Goal: Task Accomplishment & Management: Complete application form

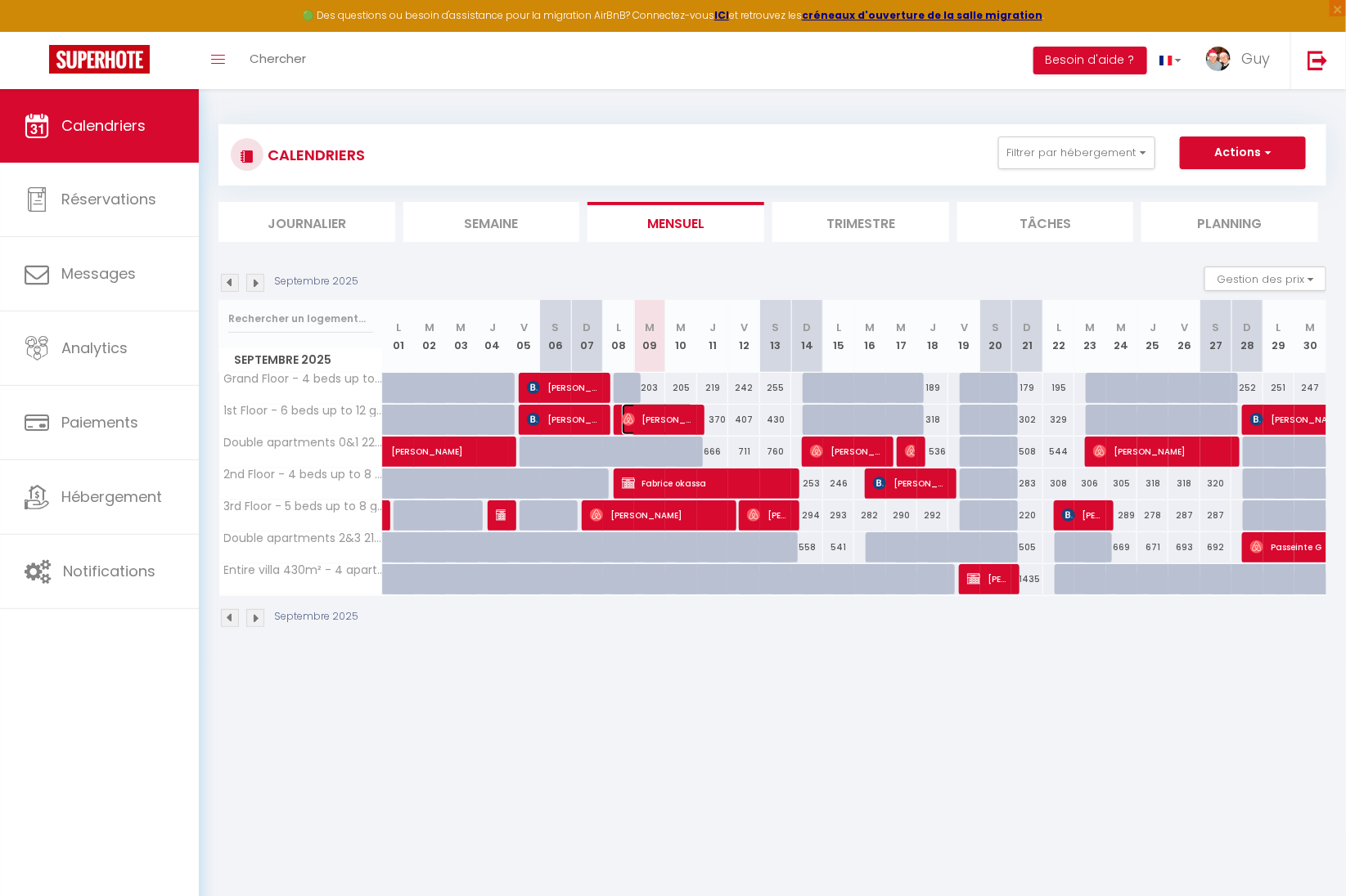
click at [665, 419] on span "[PERSON_NAME]" at bounding box center [658, 419] width 73 height 31
select select "OK"
select select "0"
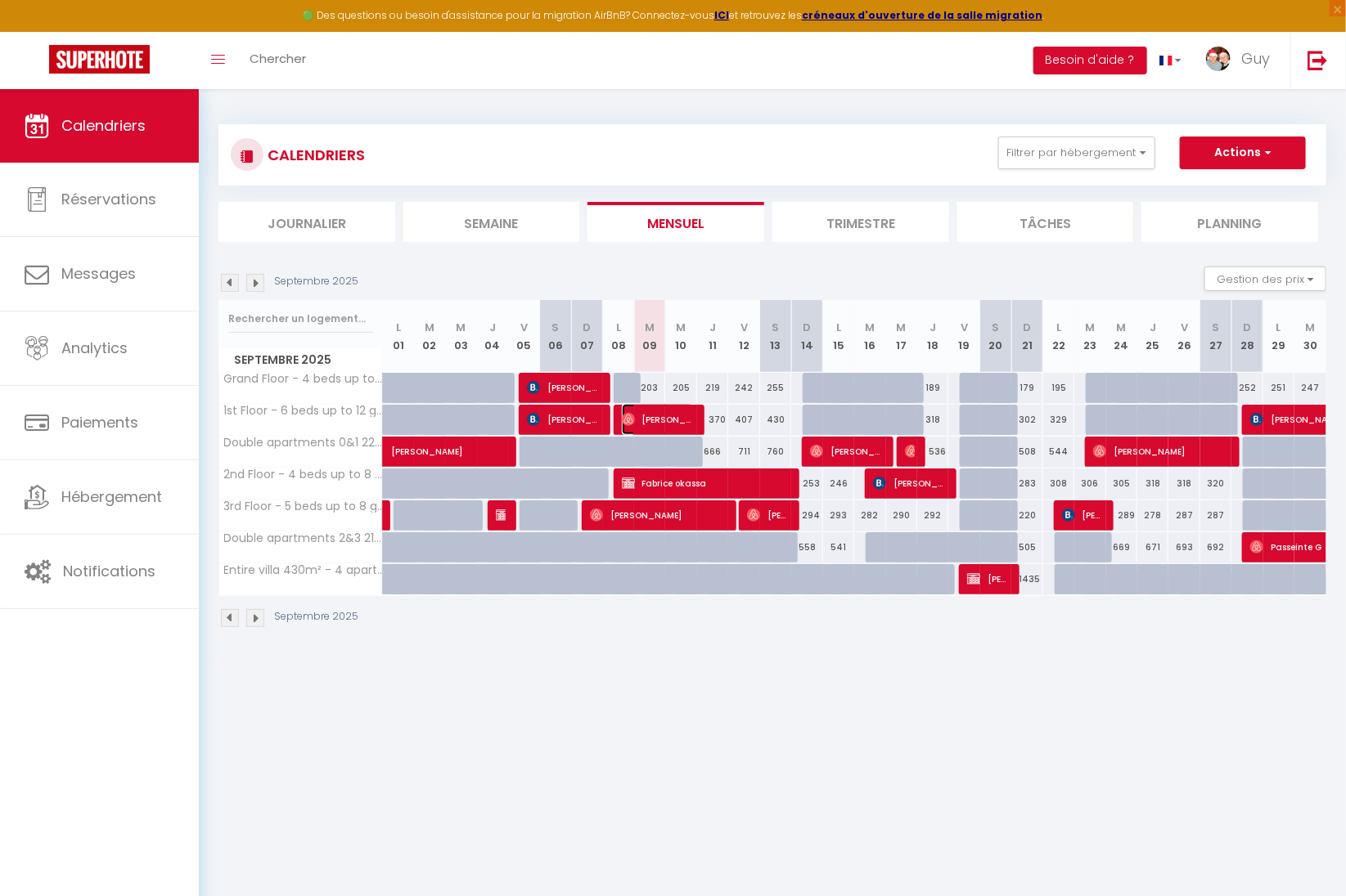
select select "1"
select select
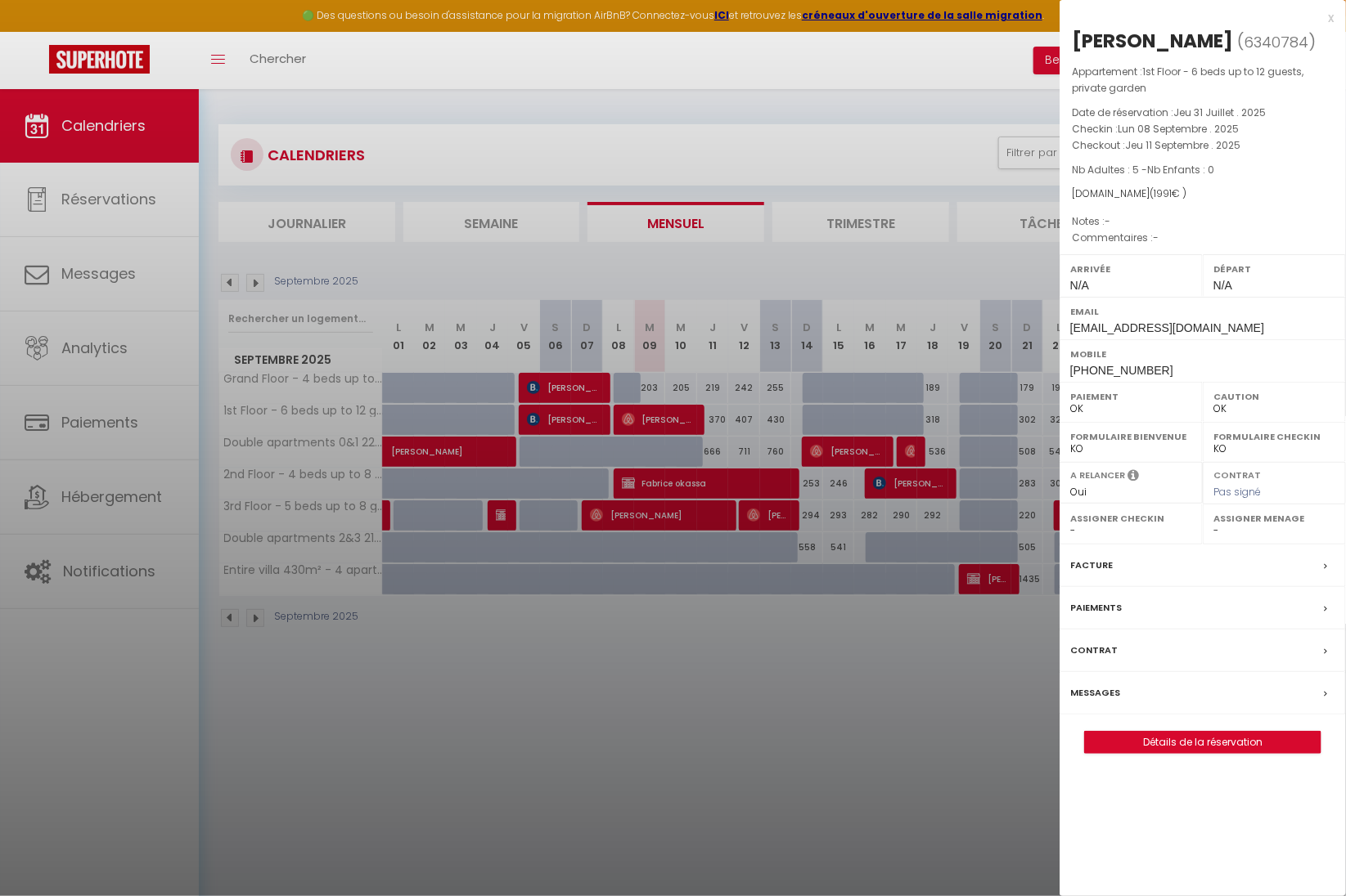
click at [657, 507] on div at bounding box center [673, 448] width 1346 height 896
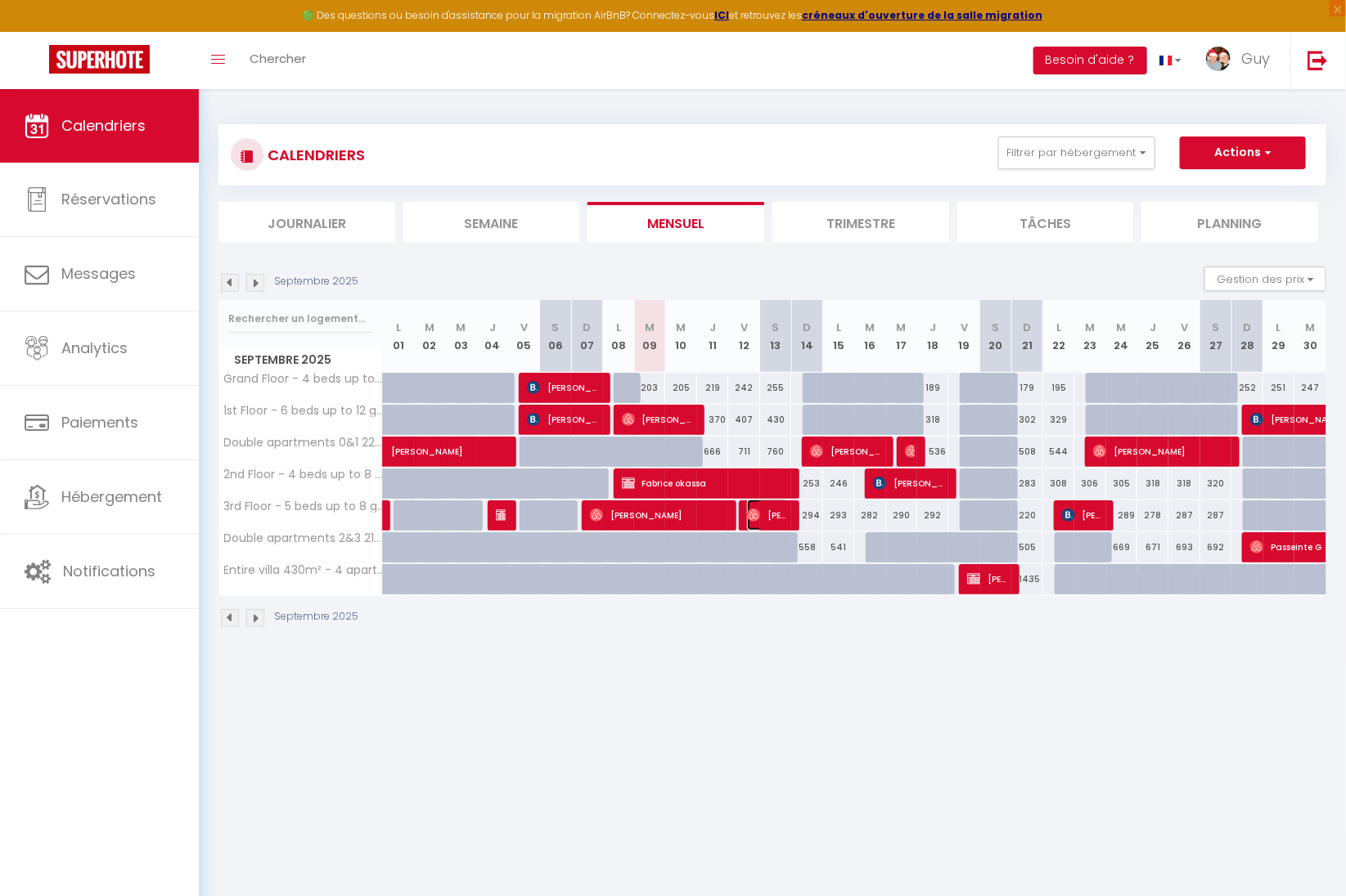
click at [781, 511] on span "[PERSON_NAME]" at bounding box center [768, 515] width 42 height 31
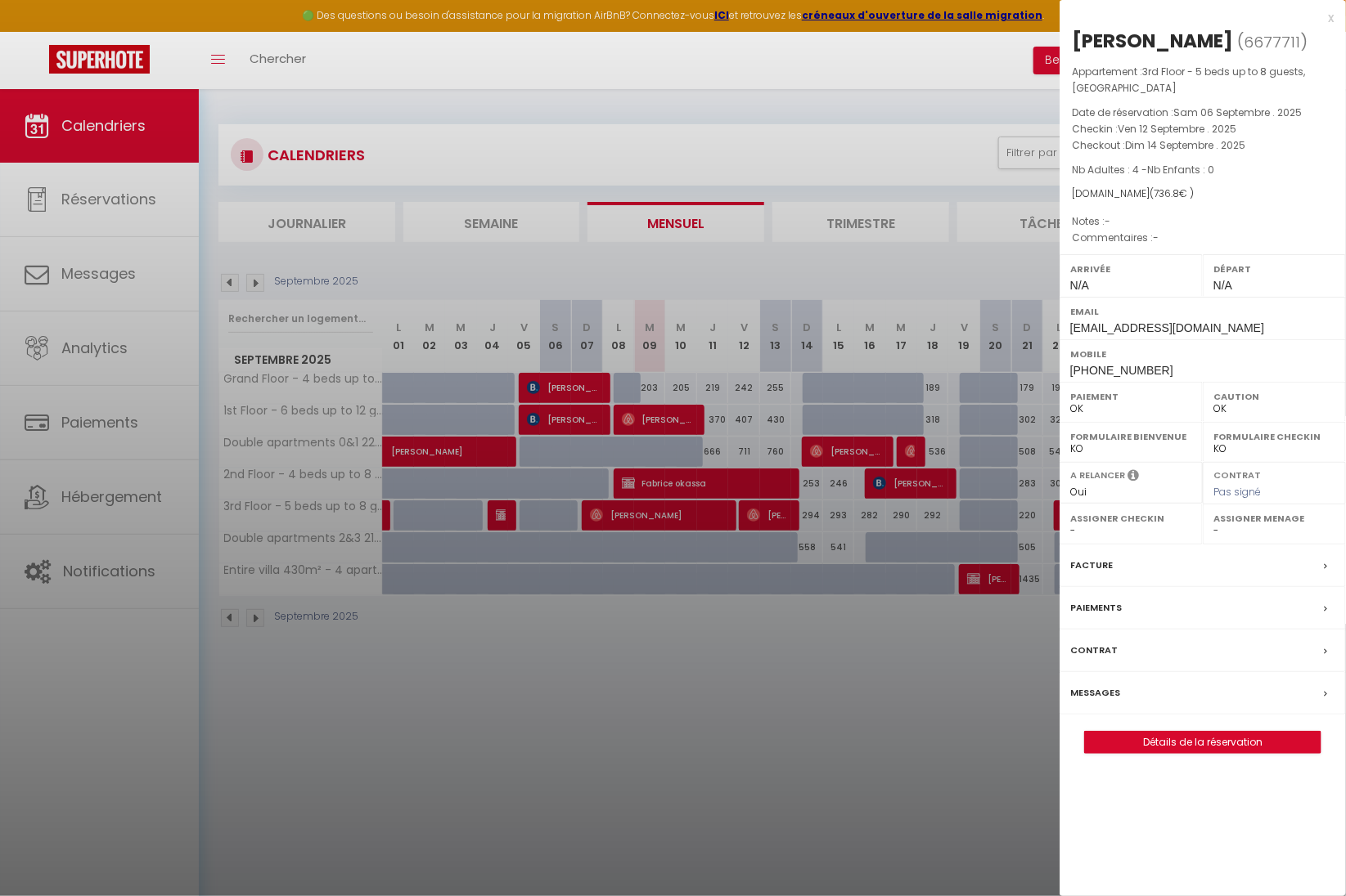
click at [781, 511] on div at bounding box center [673, 448] width 1346 height 896
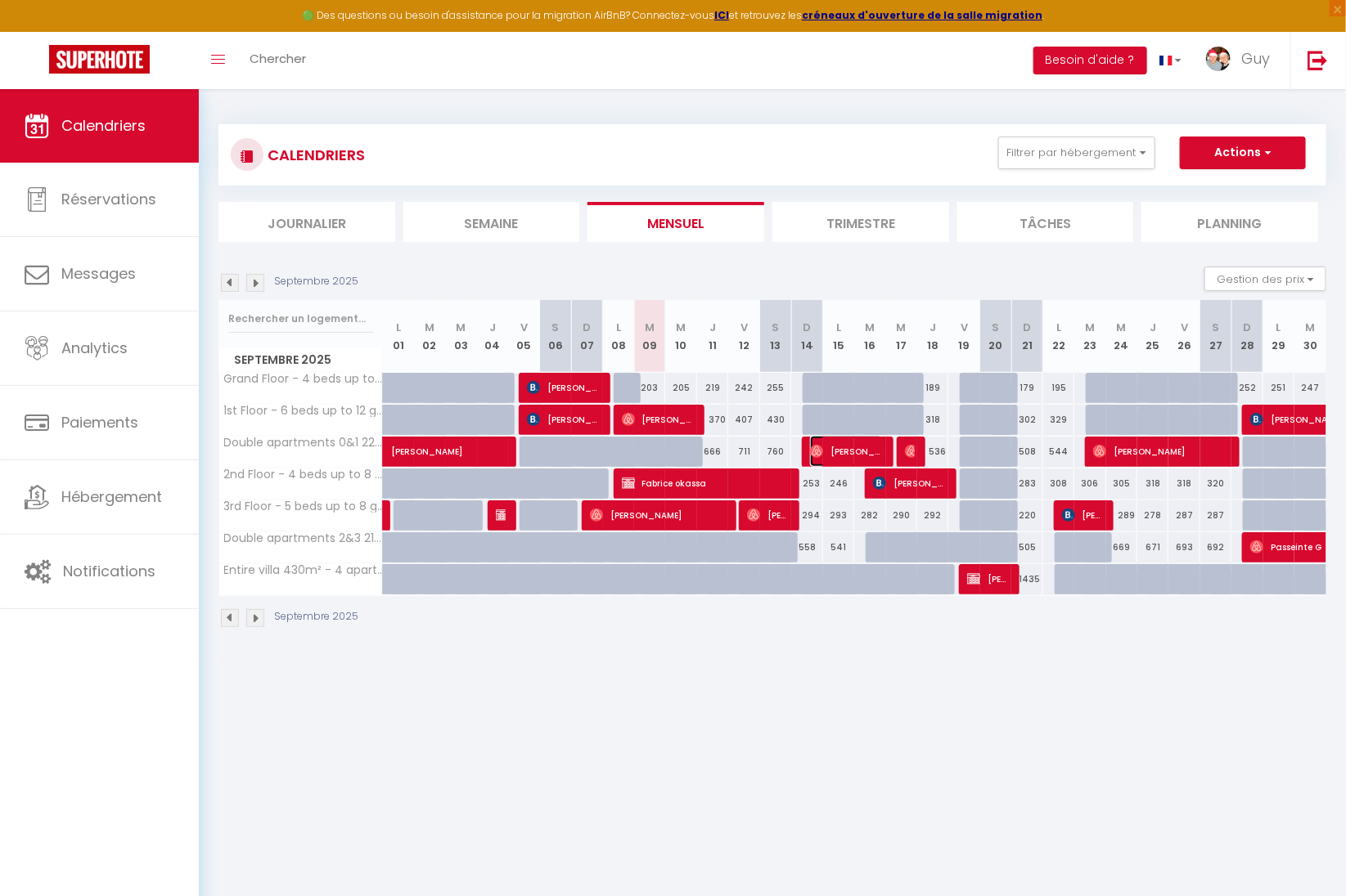
click at [847, 447] on span "[PERSON_NAME]" at bounding box center [846, 451] width 73 height 31
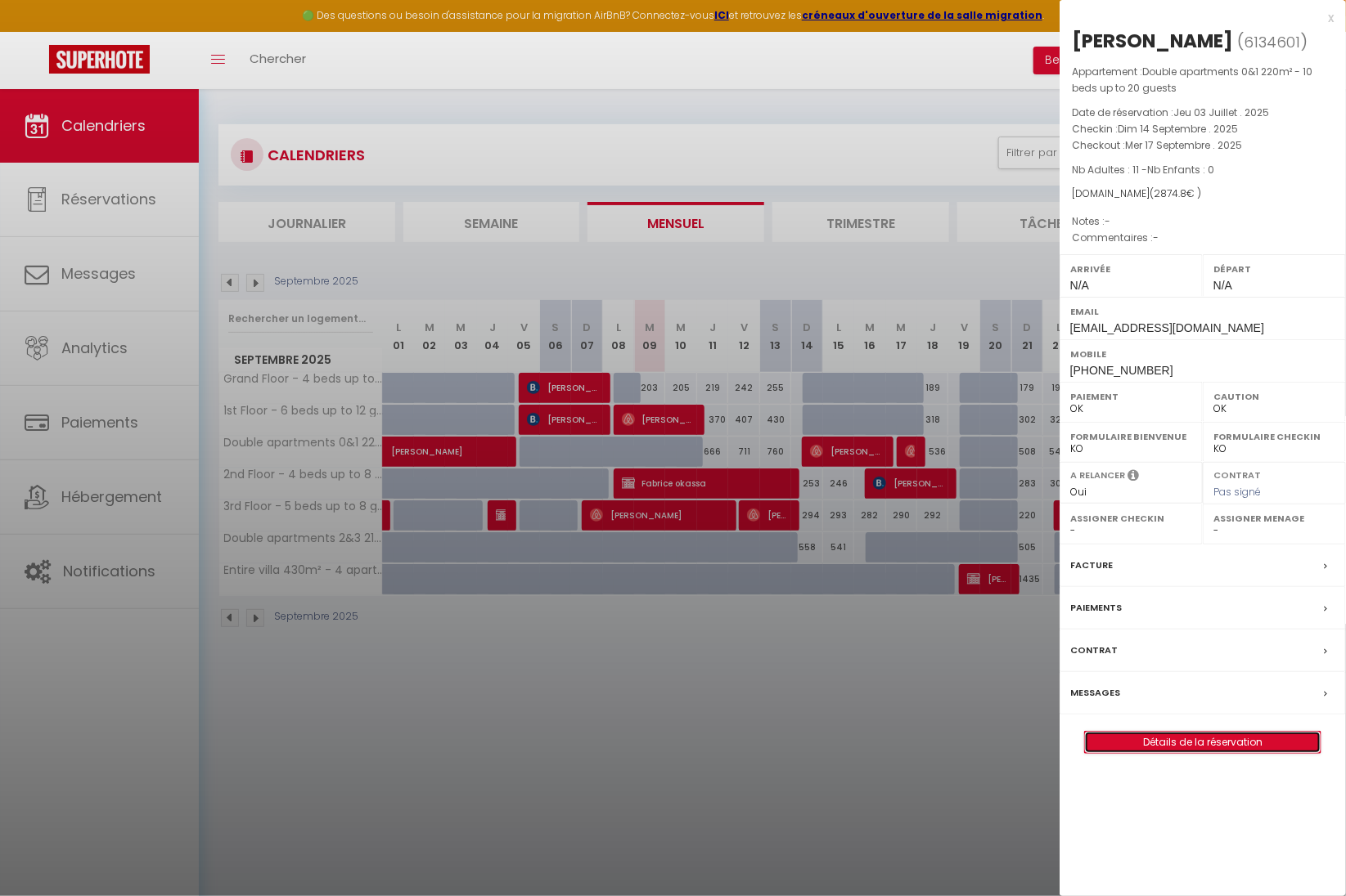
click at [1190, 746] on link "Détails de la réservation" at bounding box center [1203, 743] width 236 height 21
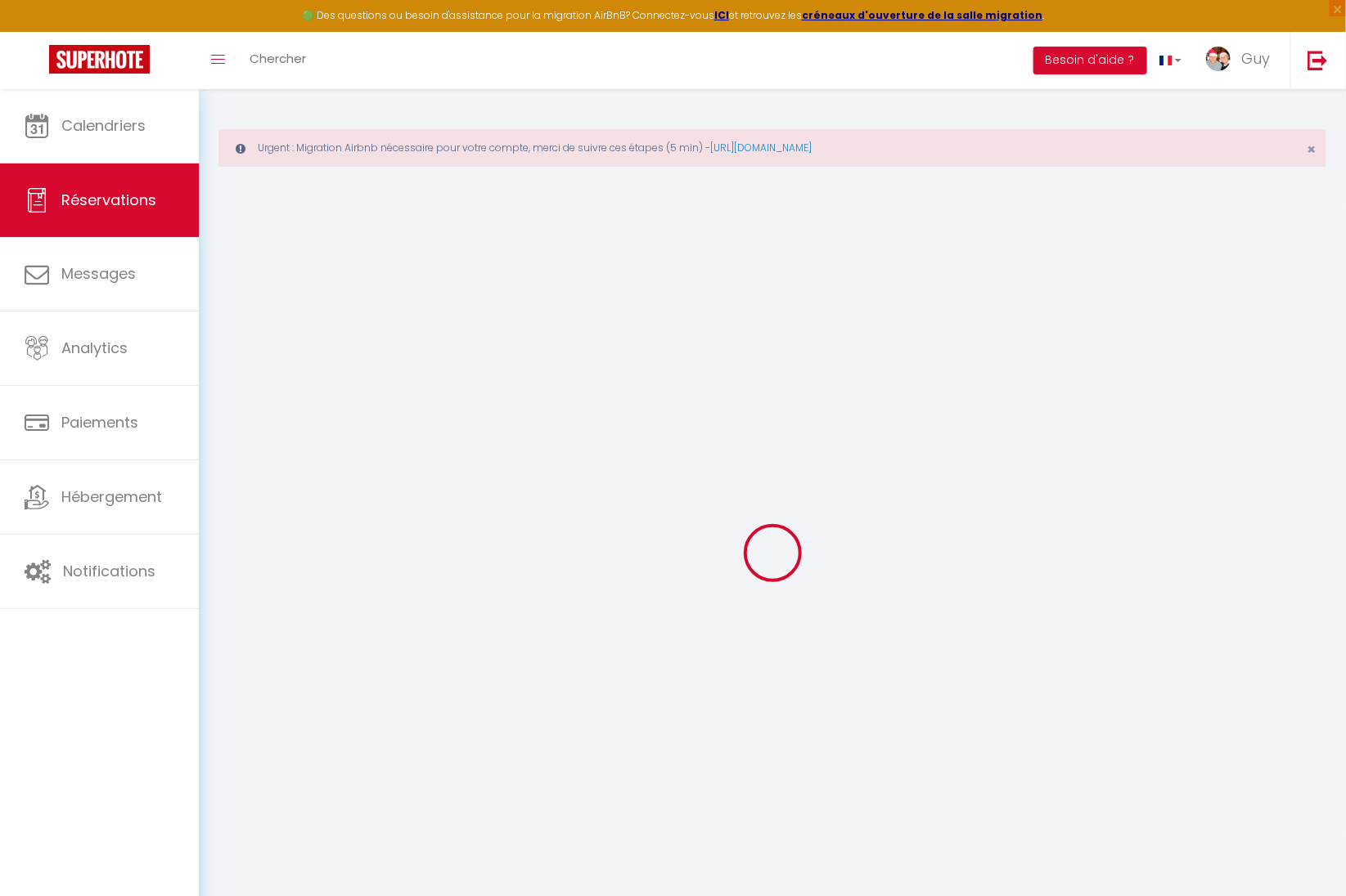
type input "[PERSON_NAME]"
type input "Deacon"
type input "[EMAIL_ADDRESS][DOMAIN_NAME]"
type input "[PHONE_NUMBER]"
select select
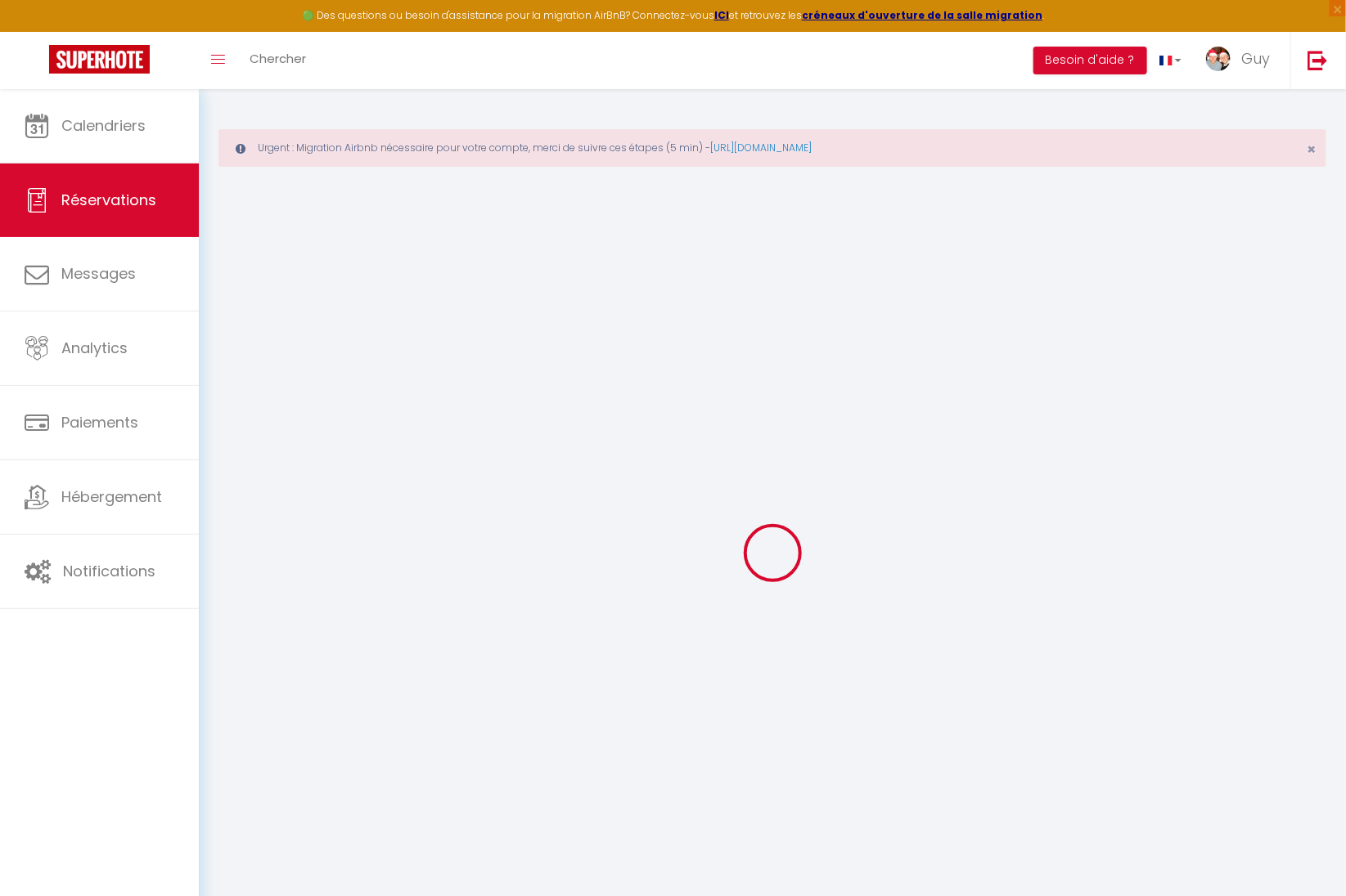
type input "100.41"
select select "25114"
select select "1"
select select
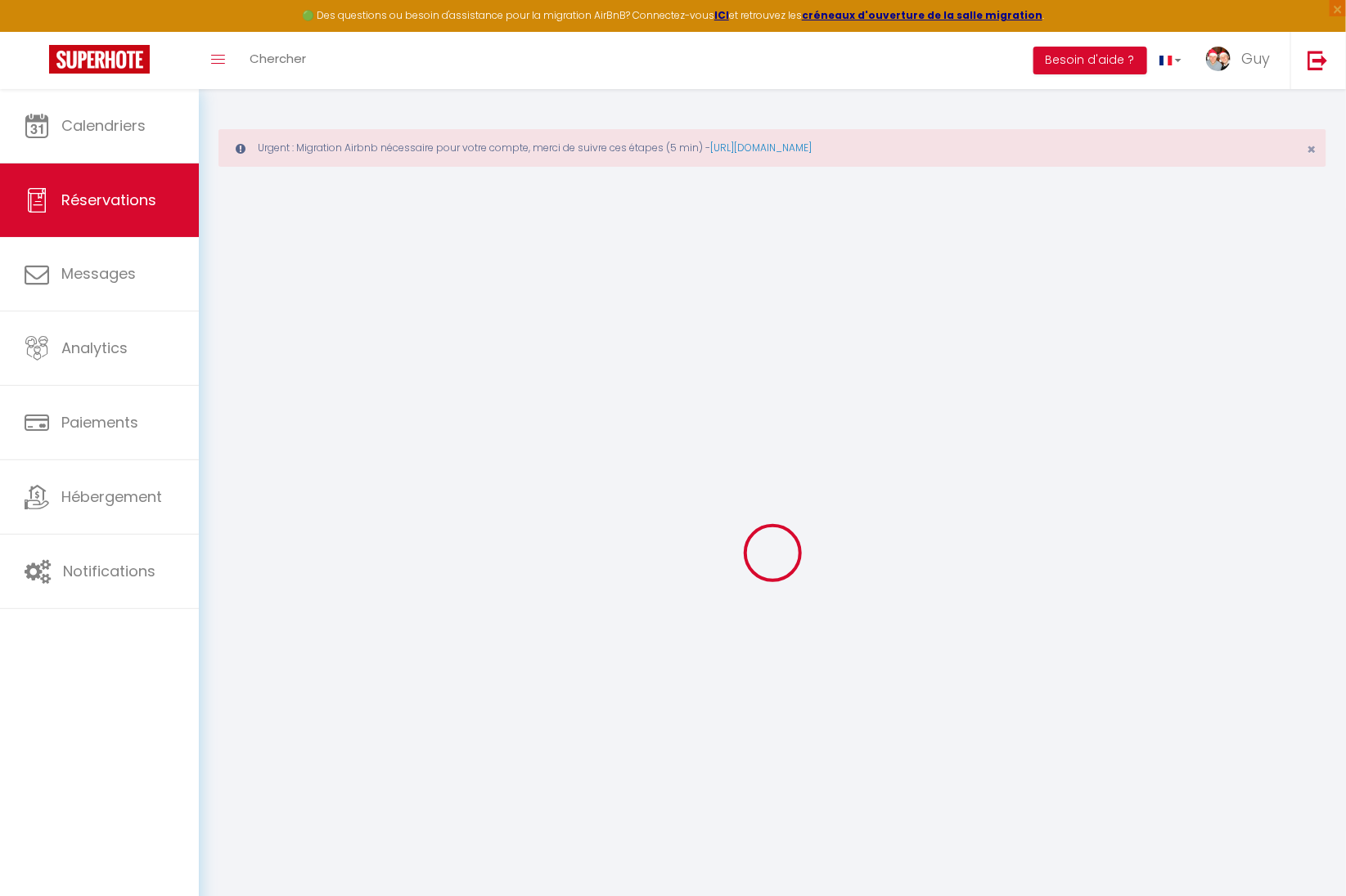
type input "11"
select select "12"
select select
type input "2489"
checkbox input "false"
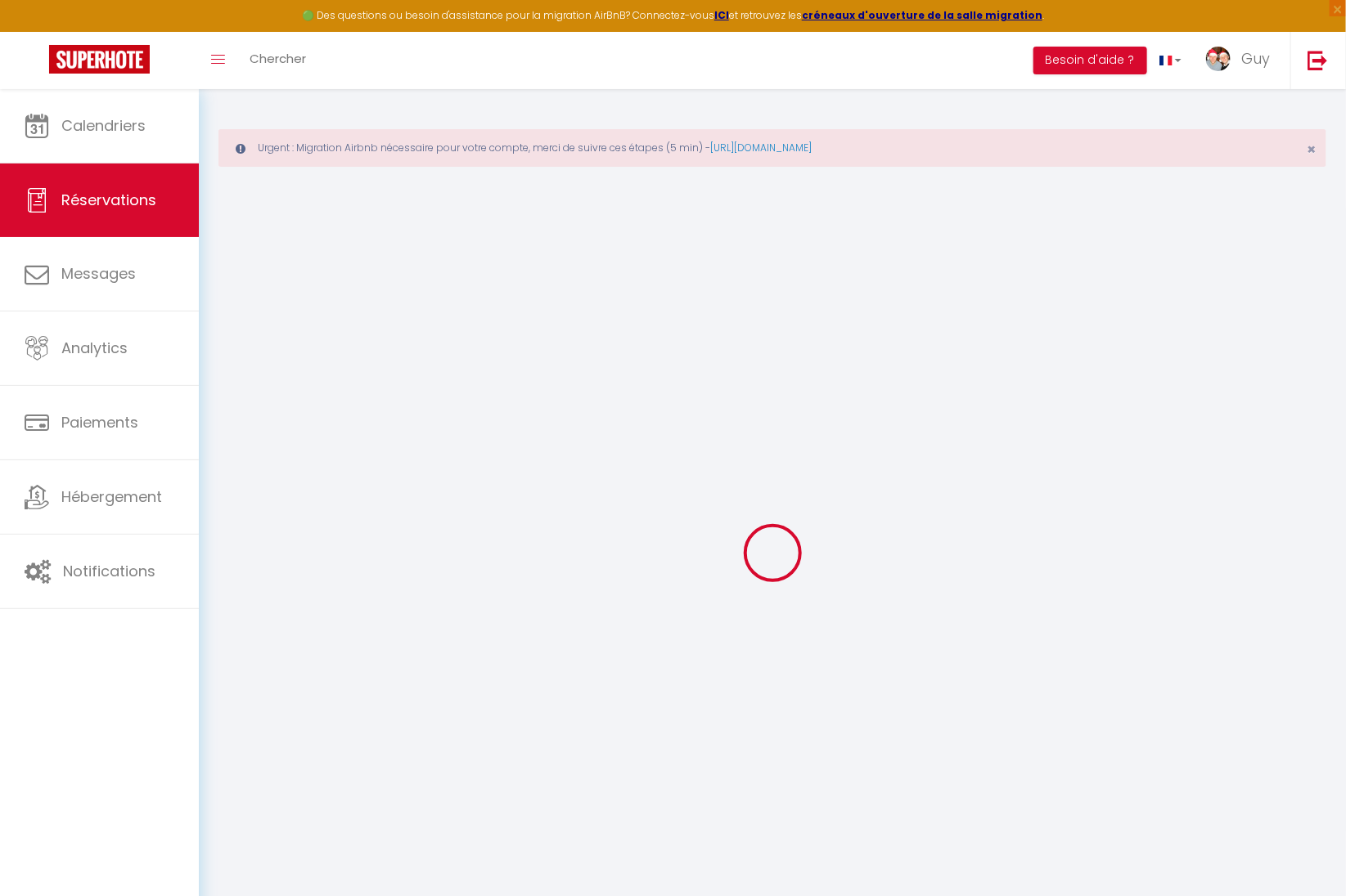
type input "0"
select select "1"
type input "0"
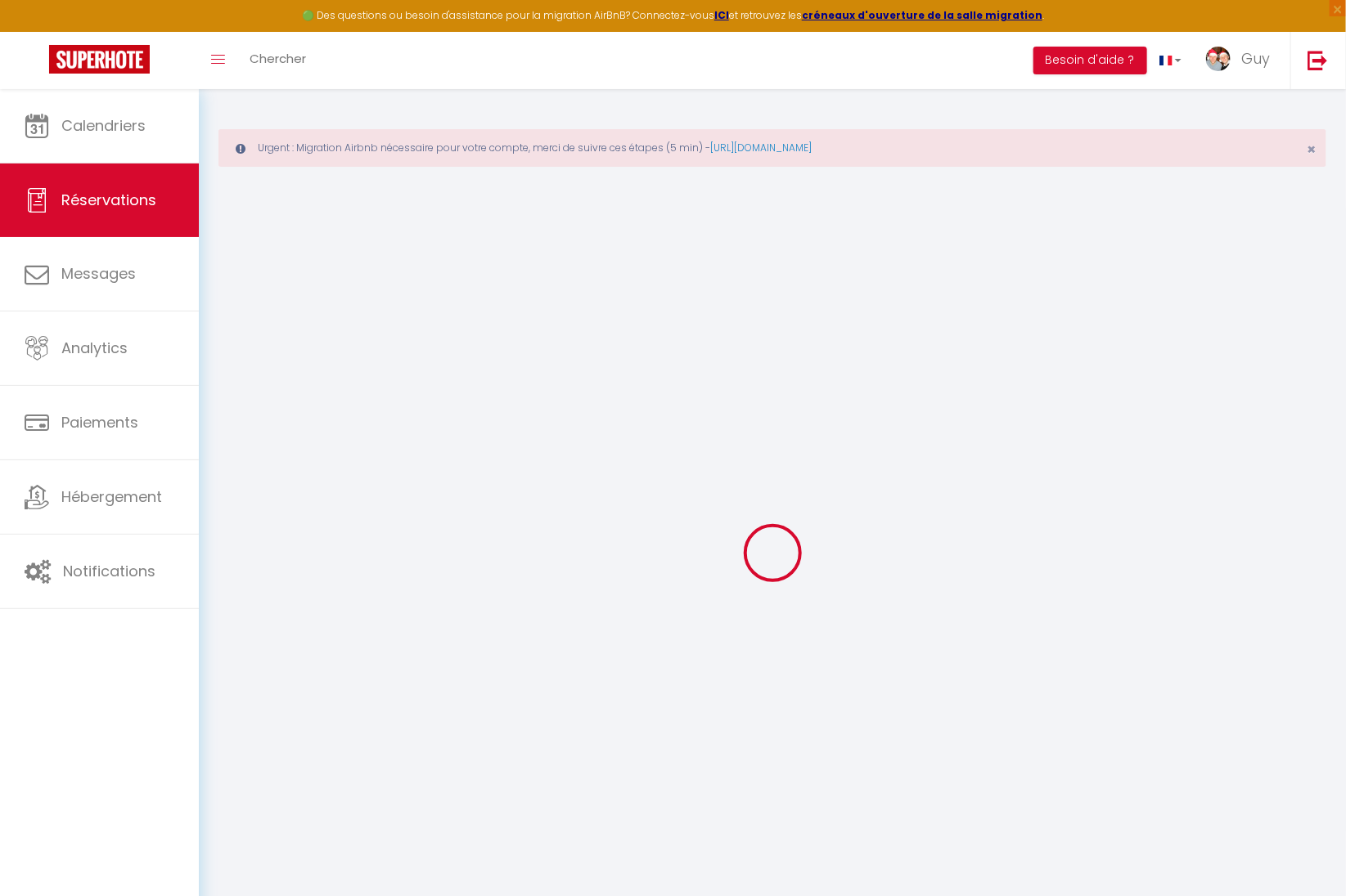
select select
select select "15"
checkbox input "false"
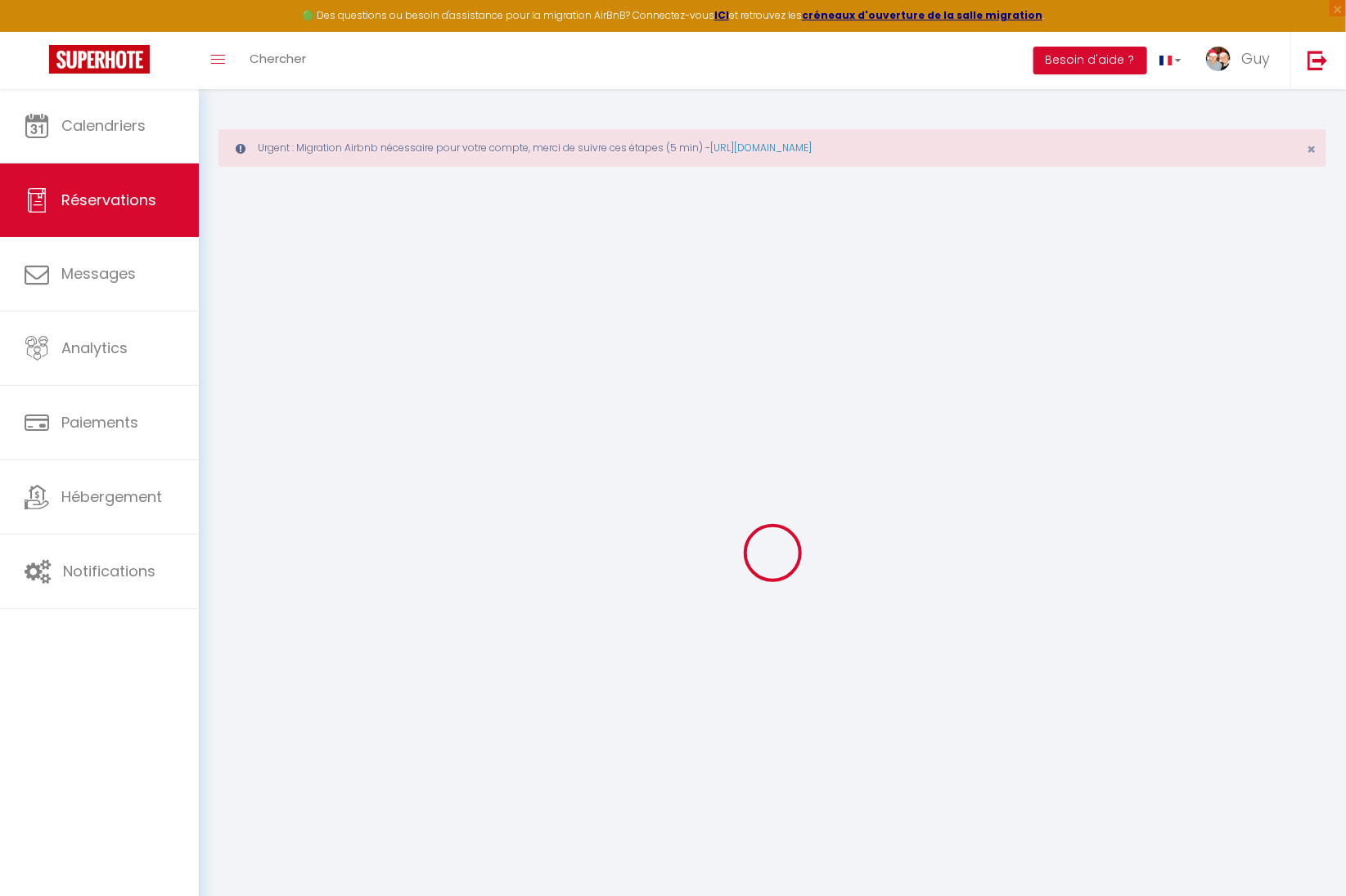
select select
checkbox input "false"
select select
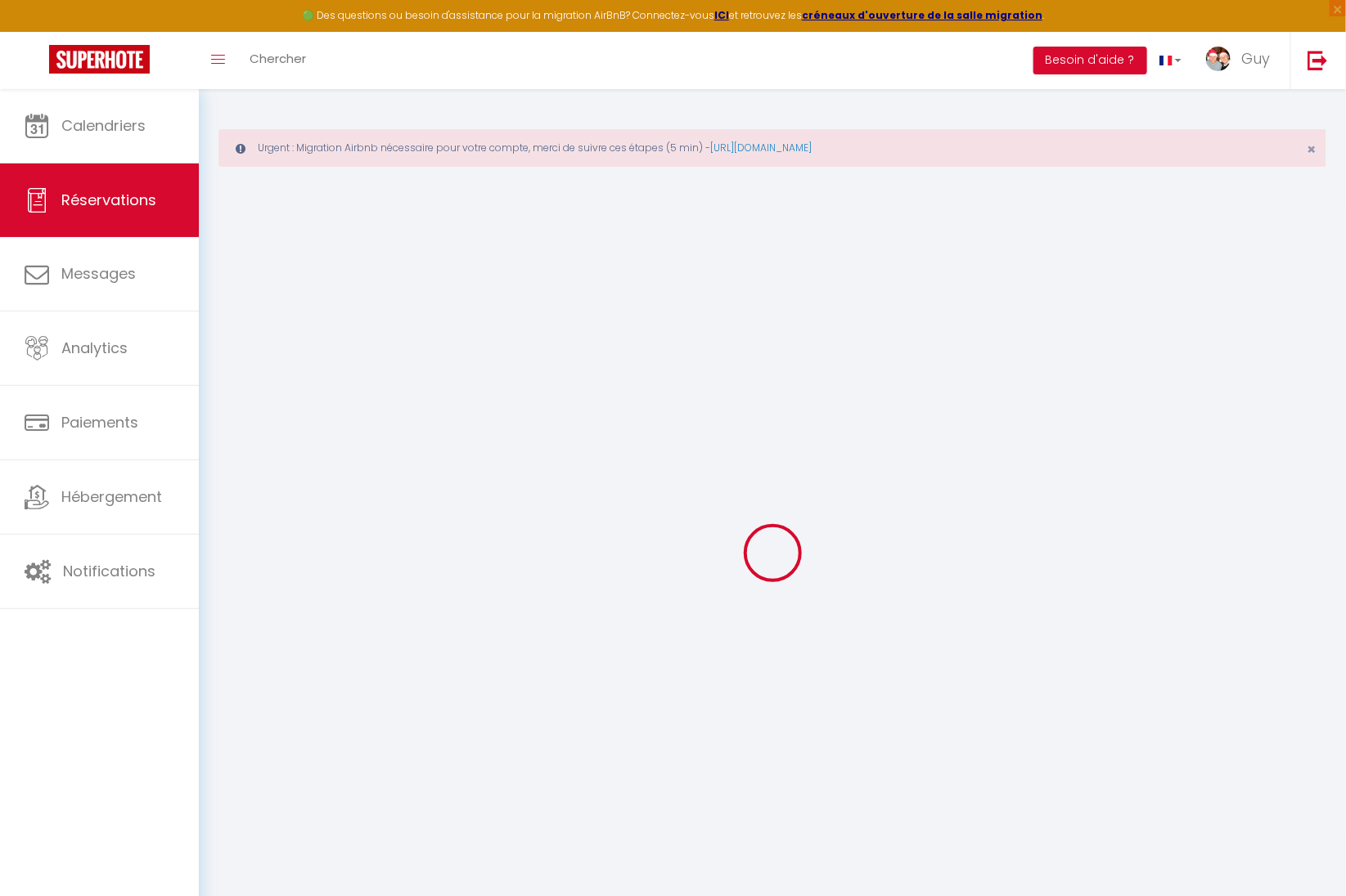
select select
checkbox input "false"
select select
type input "300"
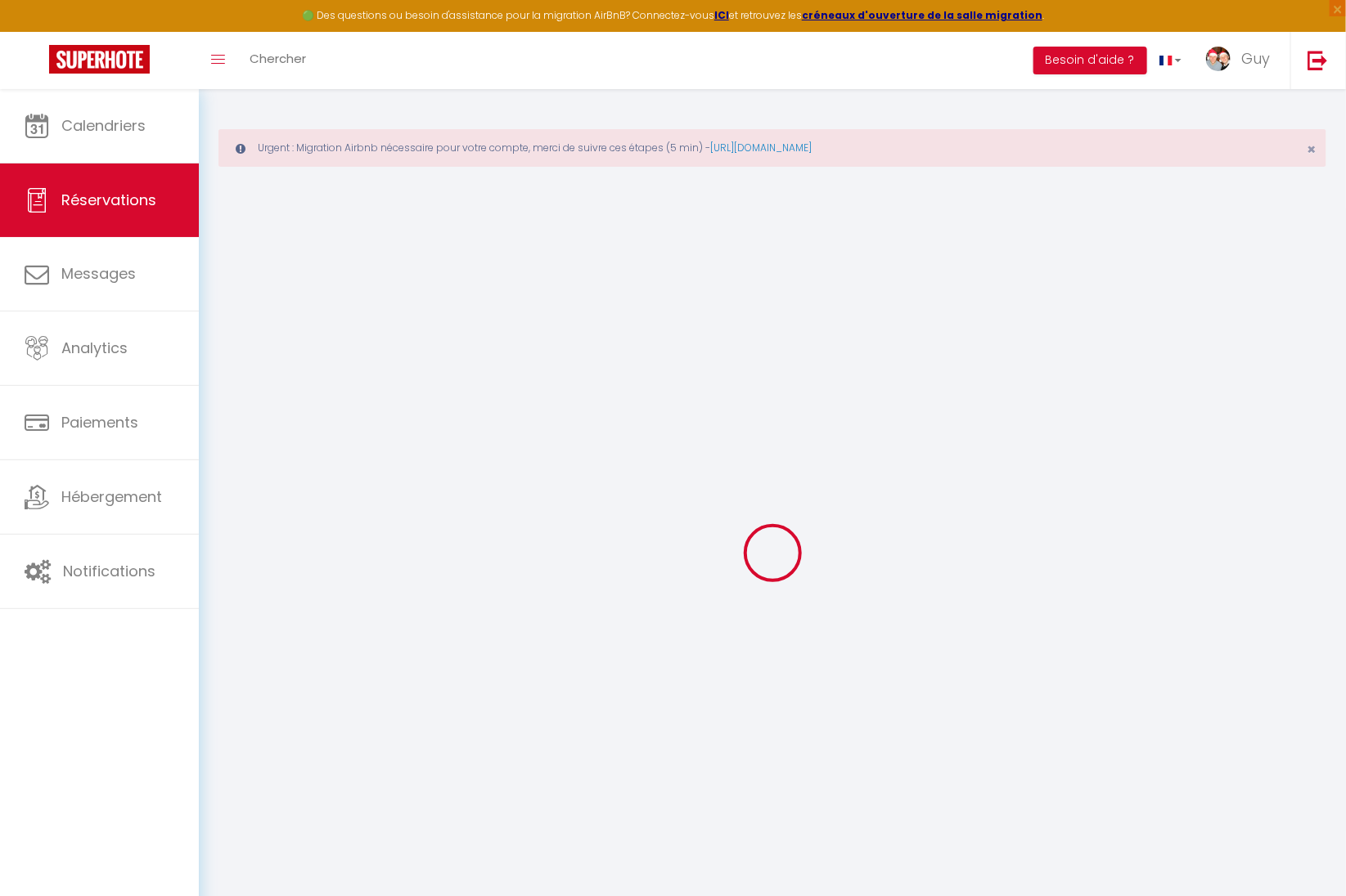
type input "85.8"
select select
checkbox input "false"
select select
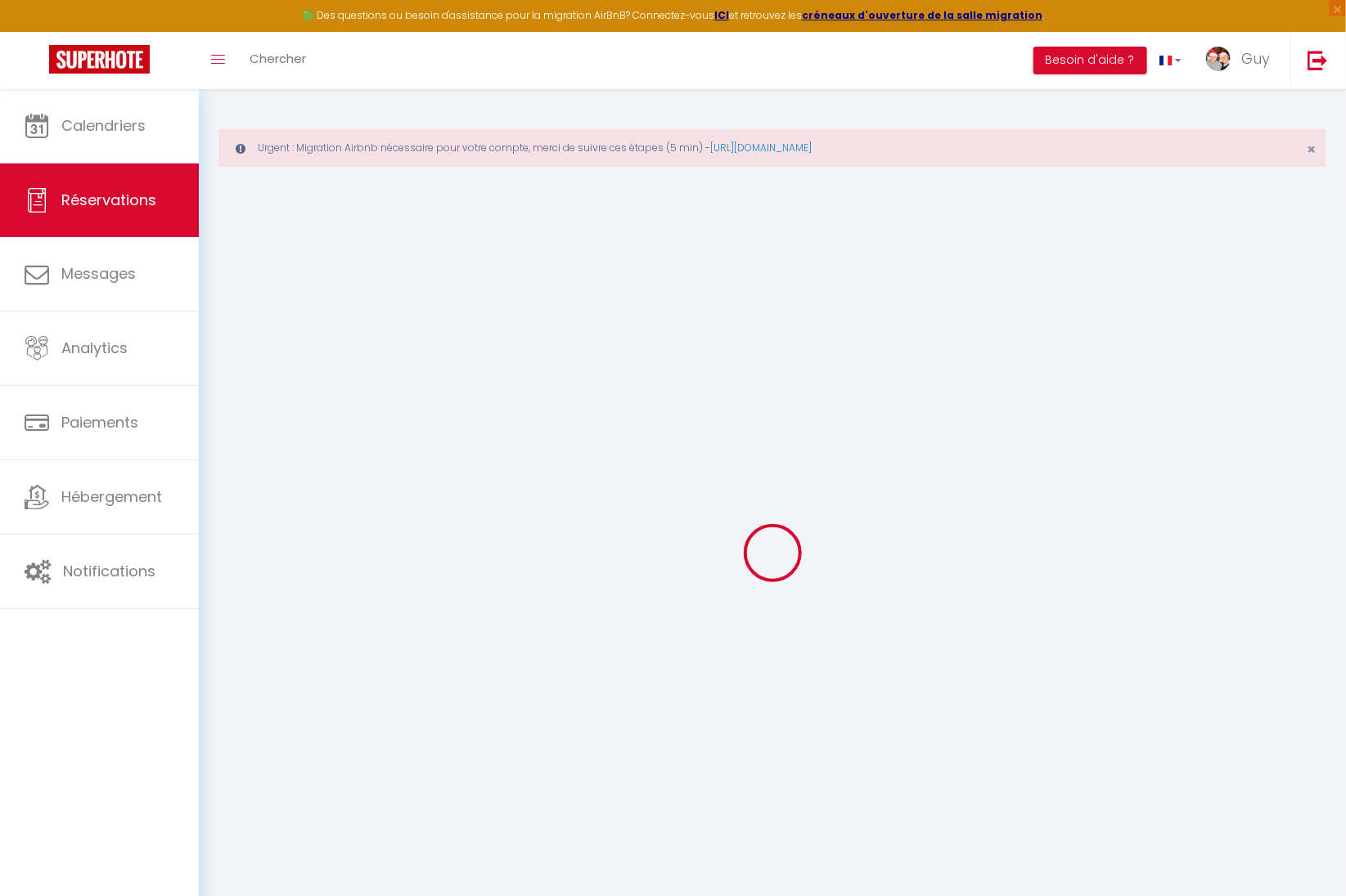
checkbox input "false"
select select
